Goal: Task Accomplishment & Management: Manage account settings

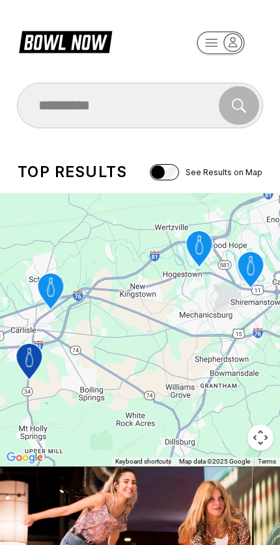
click at [229, 45] on icon "button" at bounding box center [233, 43] width 18 height 18
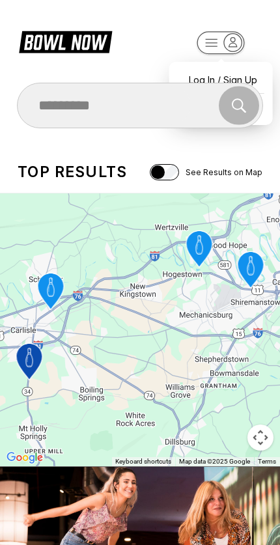
click at [271, 118] on div "Find and book your next bowling session Search" at bounding box center [140, 106] width 280 height 46
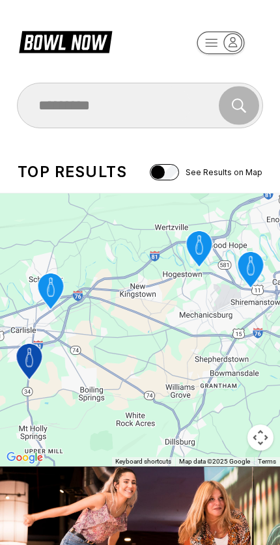
click at [229, 43] on icon "button" at bounding box center [233, 43] width 18 height 18
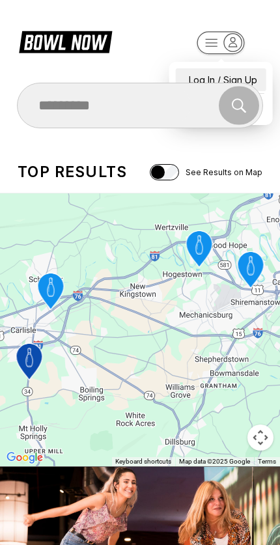
click at [242, 68] on div "Log In / Sign Up" at bounding box center [221, 79] width 91 height 23
select select "**"
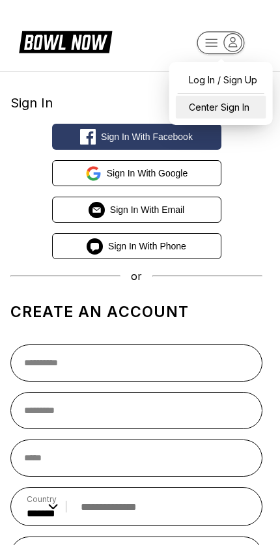
click at [244, 108] on div "Center Sign In" at bounding box center [221, 107] width 91 height 23
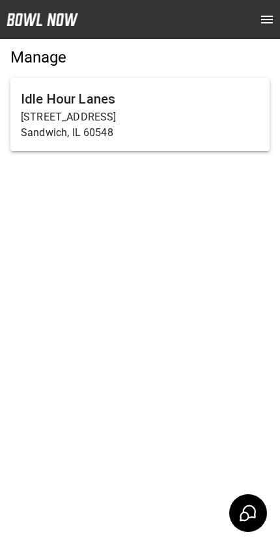
click at [185, 114] on p "[STREET_ADDRESS]" at bounding box center [140, 117] width 238 height 16
click at [109, 119] on p "[STREET_ADDRESS]" at bounding box center [140, 117] width 238 height 16
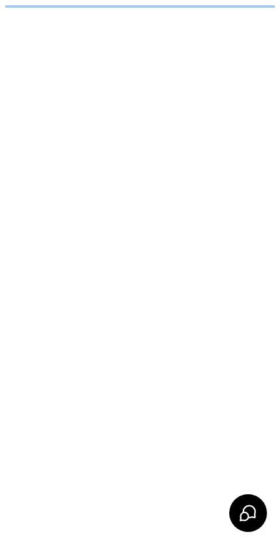
click at [85, 13] on html "/businesses/noK5QZUuh25kYCpLr3Sw/reservations" at bounding box center [140, 6] width 280 height 13
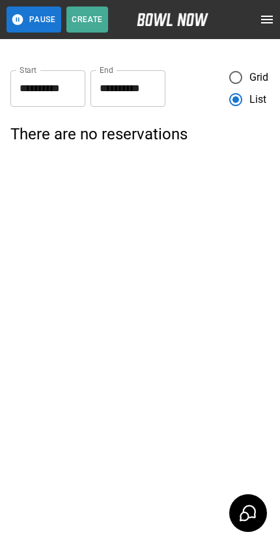
click at [262, 26] on icon "open drawer" at bounding box center [267, 20] width 16 height 16
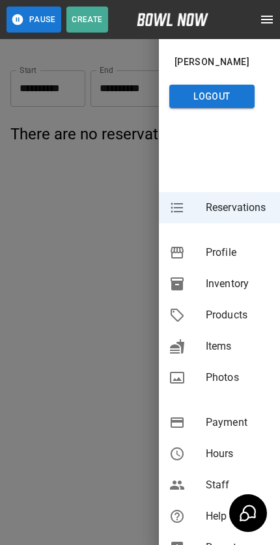
click at [233, 284] on span "Inventory" at bounding box center [238, 284] width 64 height 16
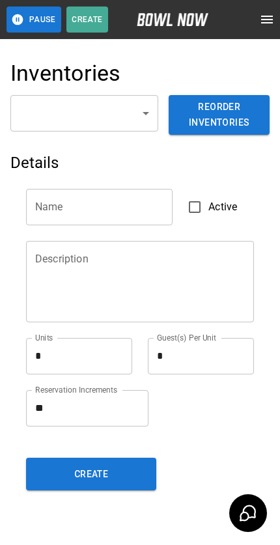
click at [123, 113] on body "Pause Create Schedule Reservations Information Profile Inventory Products Items…" at bounding box center [140, 291] width 280 height 582
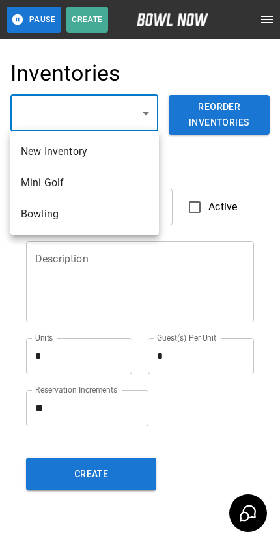
click at [91, 221] on li "Bowling" at bounding box center [84, 214] width 148 height 31
type input "**********"
type input "*******"
type textarea "*"
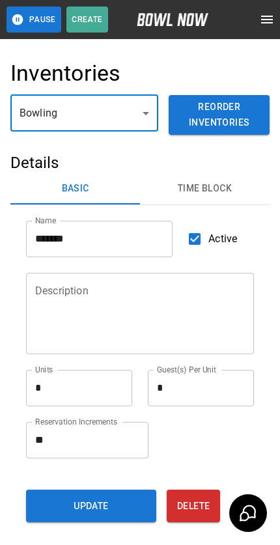
click at [255, 21] on button "open drawer" at bounding box center [267, 20] width 26 height 26
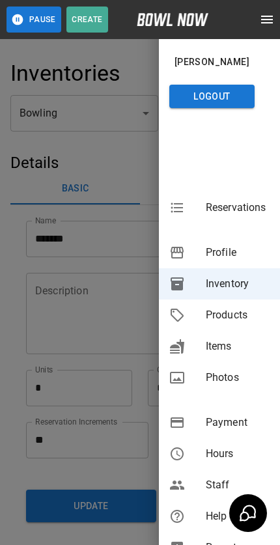
click at [227, 455] on span "Hours" at bounding box center [238, 454] width 64 height 16
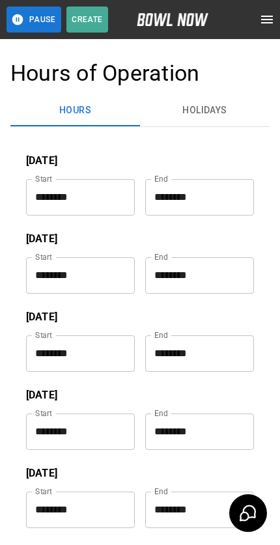
click at [223, 110] on button "Holidays" at bounding box center [205, 110] width 130 height 31
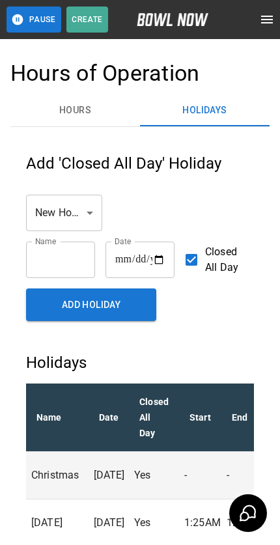
click at [91, 103] on button "Hours" at bounding box center [75, 110] width 130 height 31
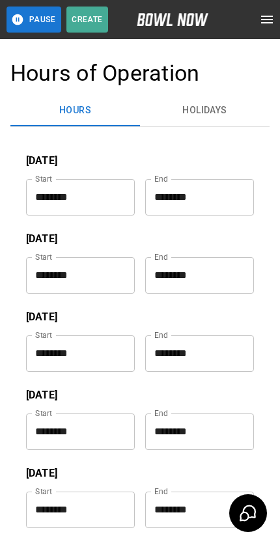
click at [272, 21] on icon "open drawer" at bounding box center [267, 20] width 16 height 16
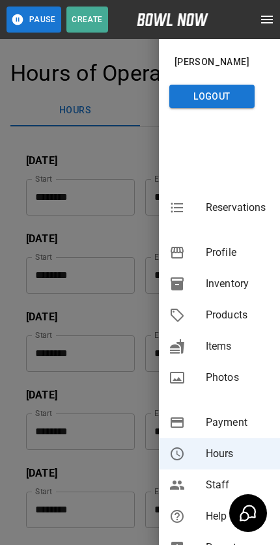
click at [239, 290] on span "Inventory" at bounding box center [238, 284] width 64 height 16
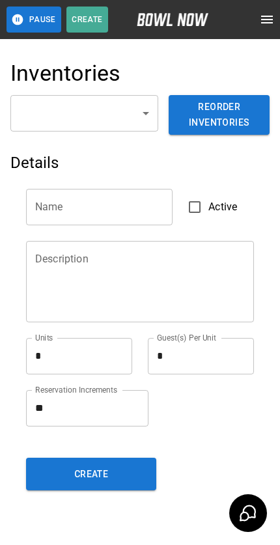
click at [130, 115] on body "Pause Create Schedule Reservations Information Profile Inventory Products Items…" at bounding box center [140, 291] width 280 height 582
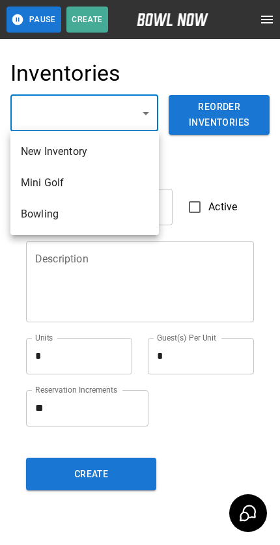
click at [109, 216] on li "Bowling" at bounding box center [84, 214] width 148 height 31
type input "**********"
type input "*******"
type textarea "*"
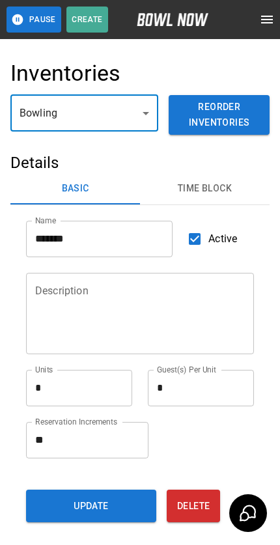
click at [222, 190] on button "Time Block" at bounding box center [205, 188] width 130 height 31
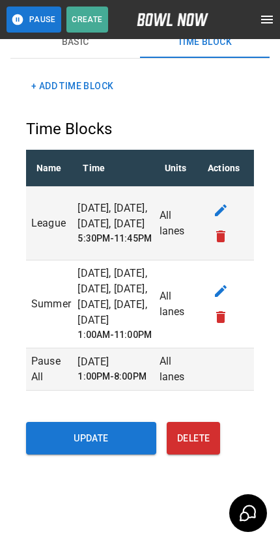
scroll to position [147, 0]
